Goal: Task Accomplishment & Management: Use online tool/utility

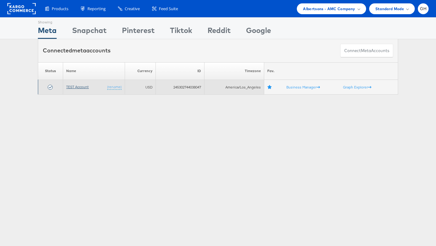
click at [79, 87] on link "TEST Account" at bounding box center [77, 86] width 23 height 5
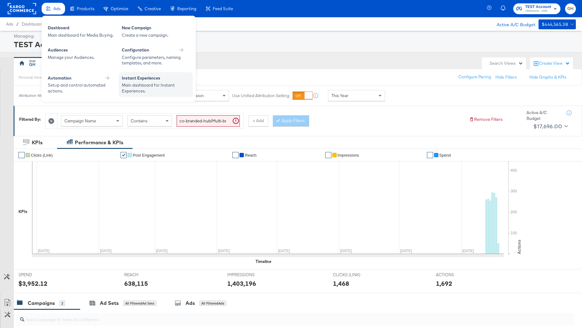
click at [138, 77] on div "Instant Experiences" at bounding box center [156, 78] width 68 height 7
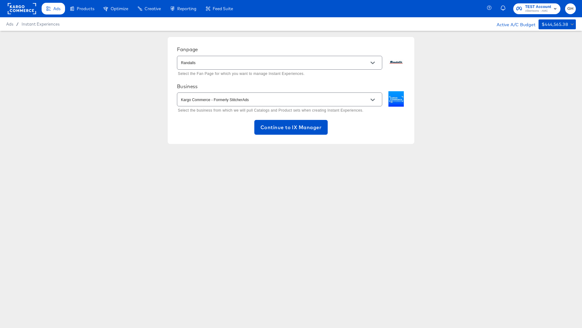
click at [206, 68] on div "Randalls" at bounding box center [279, 63] width 205 height 14
click at [278, 121] on button "Continue to IX Manager" at bounding box center [290, 127] width 73 height 15
